Goal: Check status: Check status

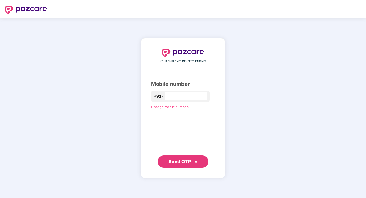
click at [182, 100] on div "+91" at bounding box center [180, 96] width 59 height 11
click at [169, 97] on input "number" at bounding box center [187, 96] width 42 height 8
type input "**********"
click at [188, 162] on span "Send OTP" at bounding box center [179, 161] width 23 height 5
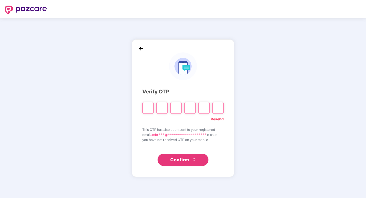
type input "*"
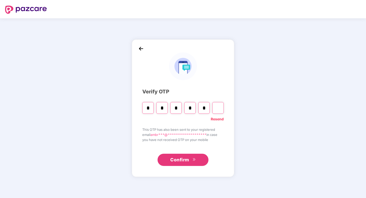
type input "*"
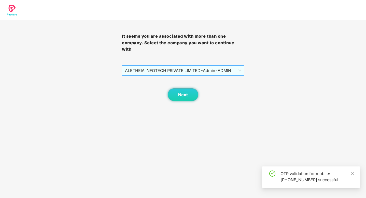
click at [236, 70] on span "ALETHEIA INFOTECH PRIVATE LIMITED - Admin - ADMIN" at bounding box center [183, 71] width 116 height 10
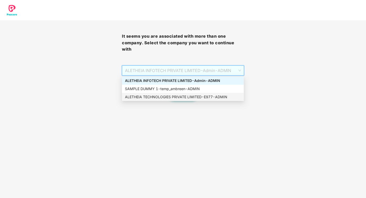
click at [192, 96] on div "ALETHEIA TECHNOLOGIES PRIVATE LIMITED - E977 - ADMIN" at bounding box center [183, 97] width 116 height 6
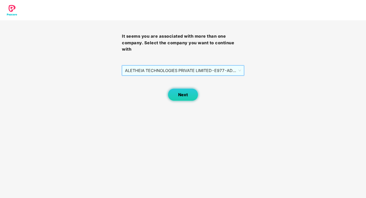
click at [187, 94] on span "Next" at bounding box center [183, 94] width 10 height 5
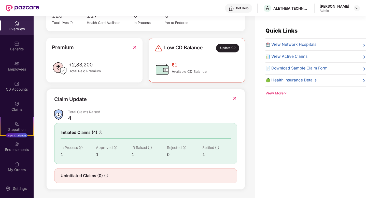
scroll to position [16, 0]
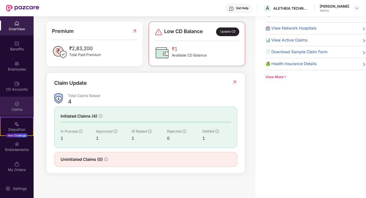
click at [12, 108] on div "Claims" at bounding box center [17, 109] width 34 height 5
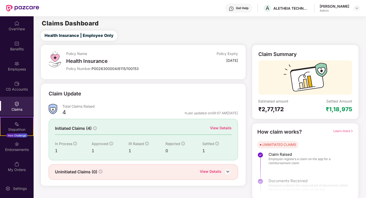
scroll to position [1, 0]
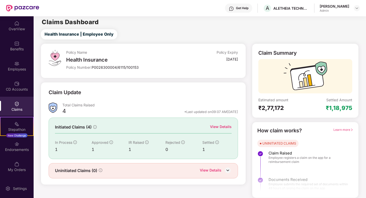
click at [229, 125] on div "View Details" at bounding box center [221, 127] width 22 height 6
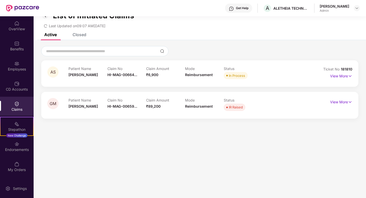
scroll to position [16, 0]
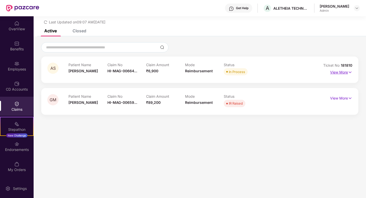
click at [339, 72] on p "View More" at bounding box center [341, 71] width 22 height 7
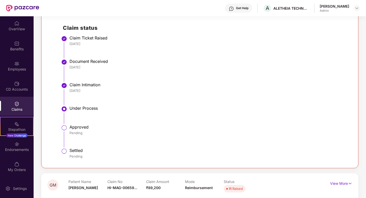
scroll to position [130, 0]
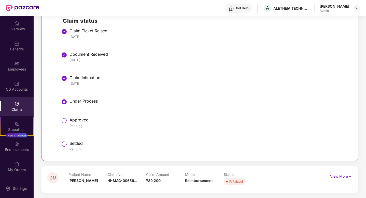
click at [348, 175] on img at bounding box center [350, 177] width 4 height 6
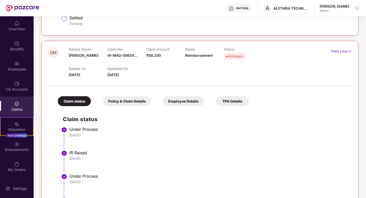
scroll to position [255, 0]
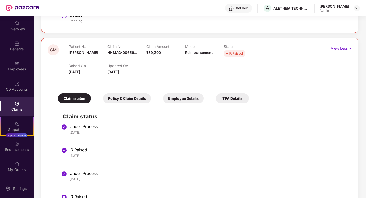
click at [188, 97] on div "Employee Details" at bounding box center [183, 98] width 40 height 10
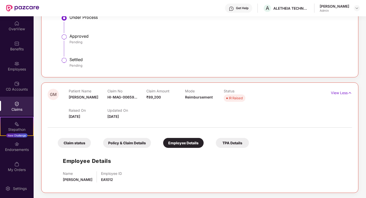
scroll to position [214, 0]
click at [137, 146] on div "Policy & Claim Details" at bounding box center [127, 143] width 48 height 10
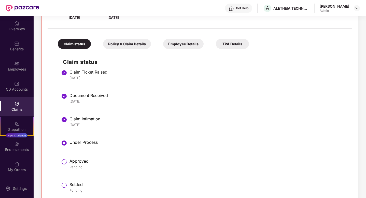
scroll to position [89, 0]
click at [143, 45] on div "Policy & Claim Details" at bounding box center [127, 44] width 48 height 10
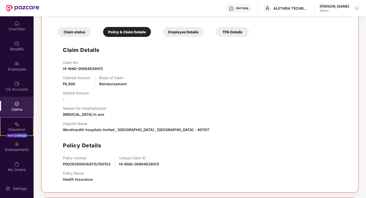
scroll to position [93, 0]
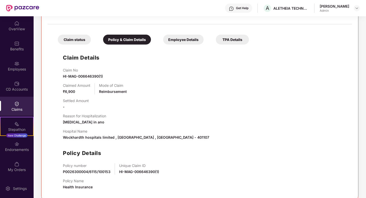
click at [184, 42] on div "Employee Details" at bounding box center [183, 40] width 40 height 10
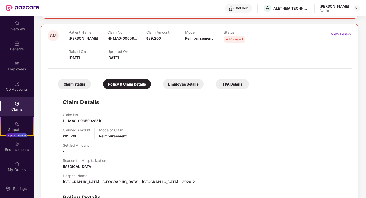
scroll to position [174, 0]
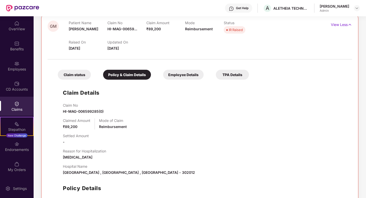
click at [234, 78] on div "TPA Details" at bounding box center [232, 75] width 33 height 10
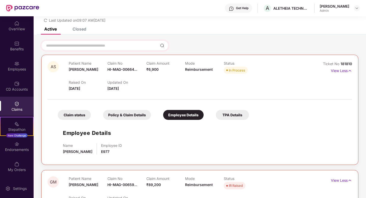
scroll to position [8, 0]
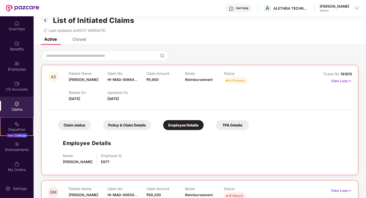
click at [82, 38] on div "Closed" at bounding box center [80, 39] width 14 height 5
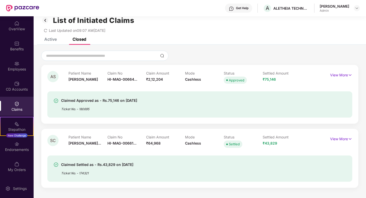
scroll to position [16, 0]
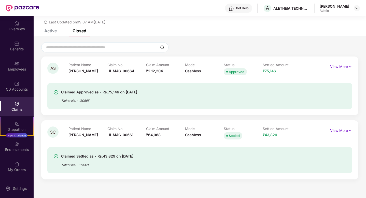
click at [339, 132] on p "View More" at bounding box center [341, 129] width 22 height 7
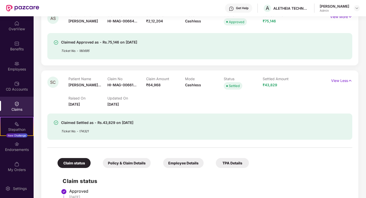
scroll to position [105, 0]
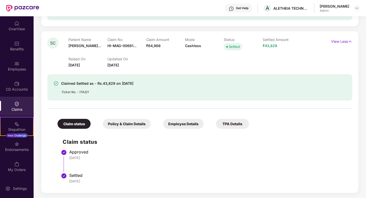
click at [132, 125] on div "Policy & Claim Details" at bounding box center [127, 124] width 48 height 10
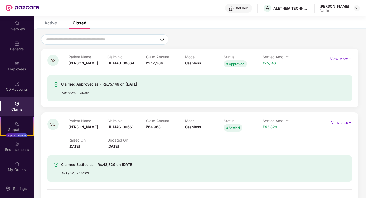
scroll to position [24, 0]
click at [341, 58] on p "View More" at bounding box center [341, 58] width 22 height 7
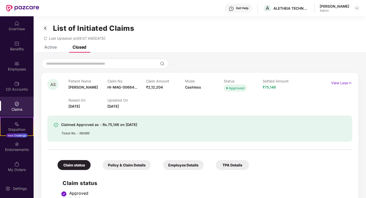
scroll to position [1, 0]
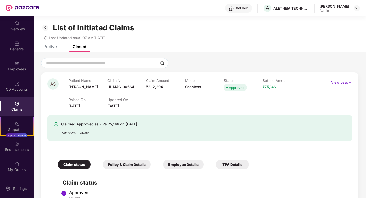
click at [55, 50] on div "Active" at bounding box center [47, 46] width 20 height 11
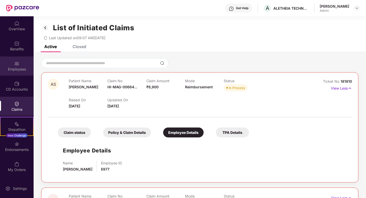
click at [16, 65] on img at bounding box center [16, 63] width 5 height 5
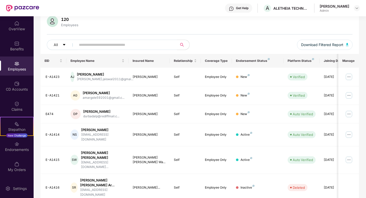
scroll to position [41, 0]
